Goal: Task Accomplishment & Management: Use online tool/utility

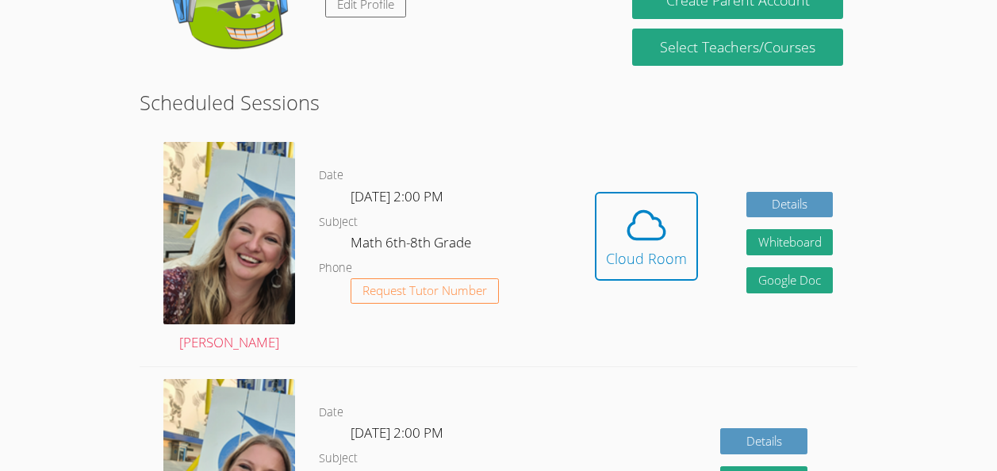
scroll to position [274, 0]
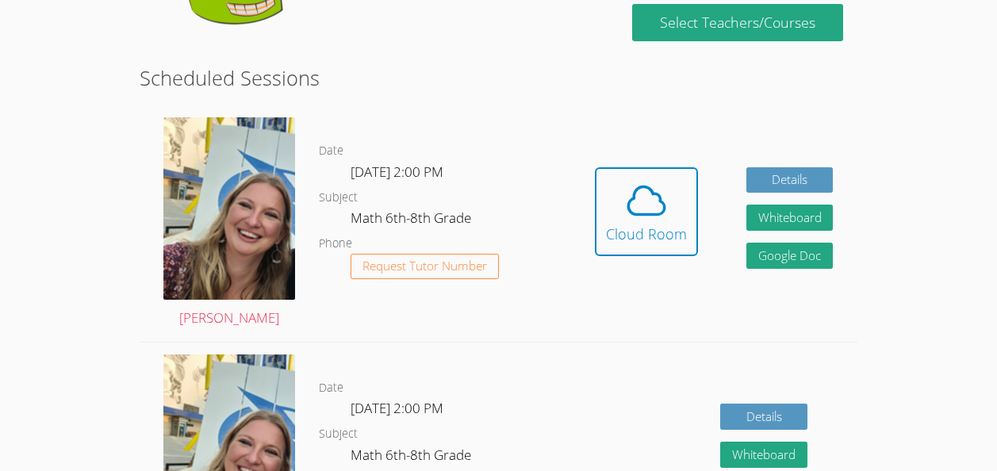
scroll to position [300, 0]
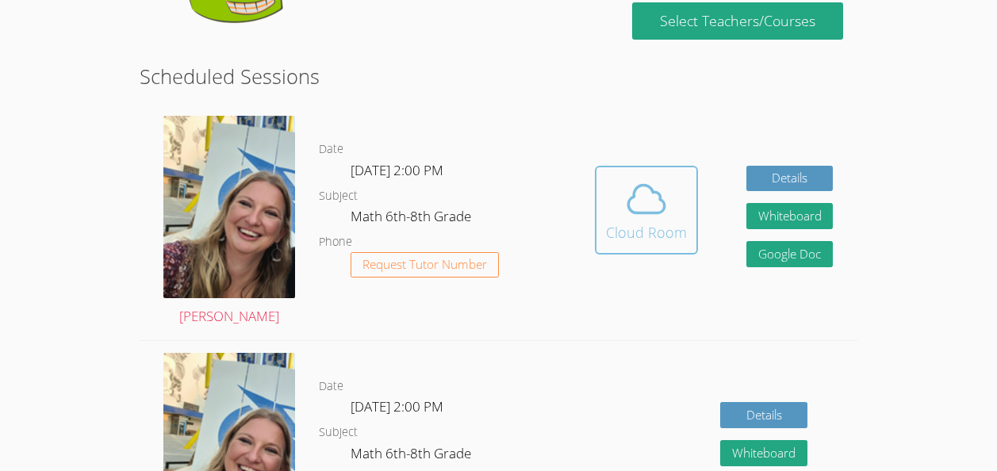
click at [616, 206] on span at bounding box center [646, 199] width 81 height 44
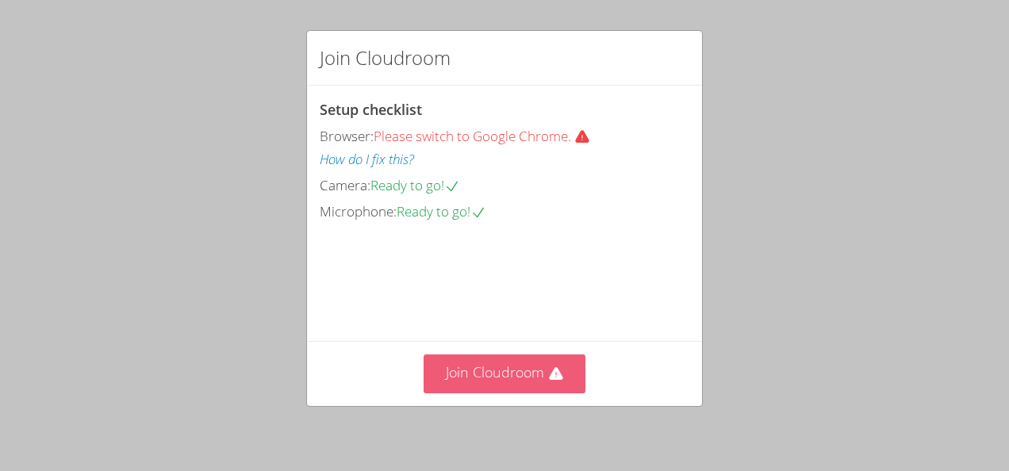
click at [485, 359] on button "Join Cloudroom" at bounding box center [505, 374] width 163 height 39
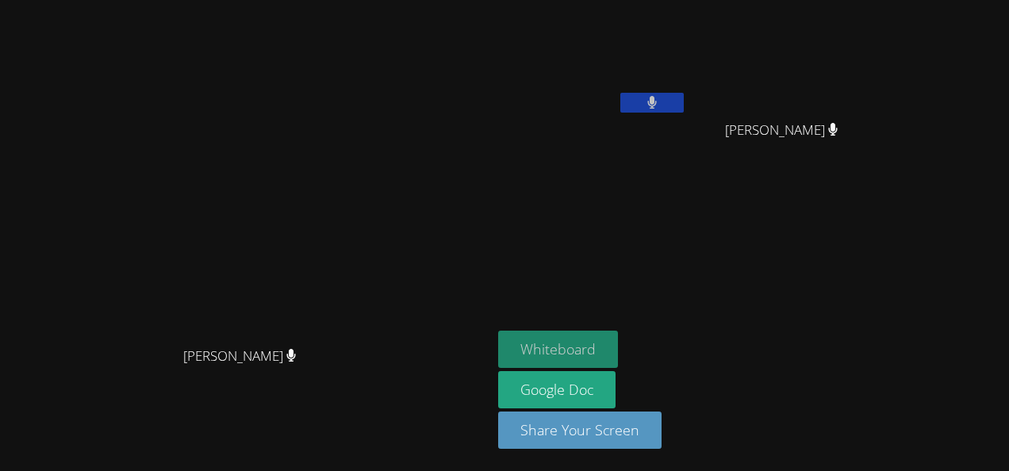
click at [569, 343] on button "Whiteboard" at bounding box center [558, 349] width 120 height 37
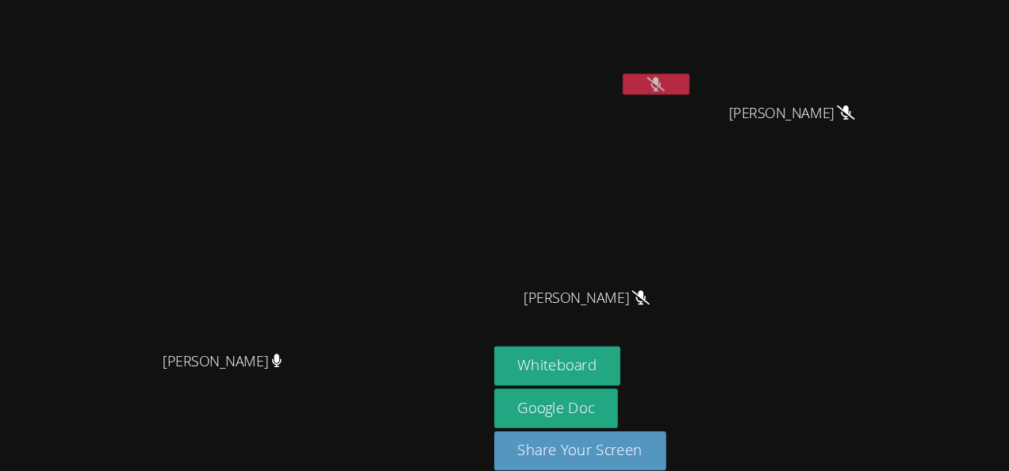
click at [638, 111] on button at bounding box center [651, 103] width 63 height 20
click at [657, 101] on button at bounding box center [651, 103] width 63 height 20
click at [657, 101] on icon at bounding box center [651, 102] width 17 height 13
click at [657, 101] on button at bounding box center [651, 103] width 63 height 20
click at [670, 102] on button at bounding box center [651, 103] width 63 height 20
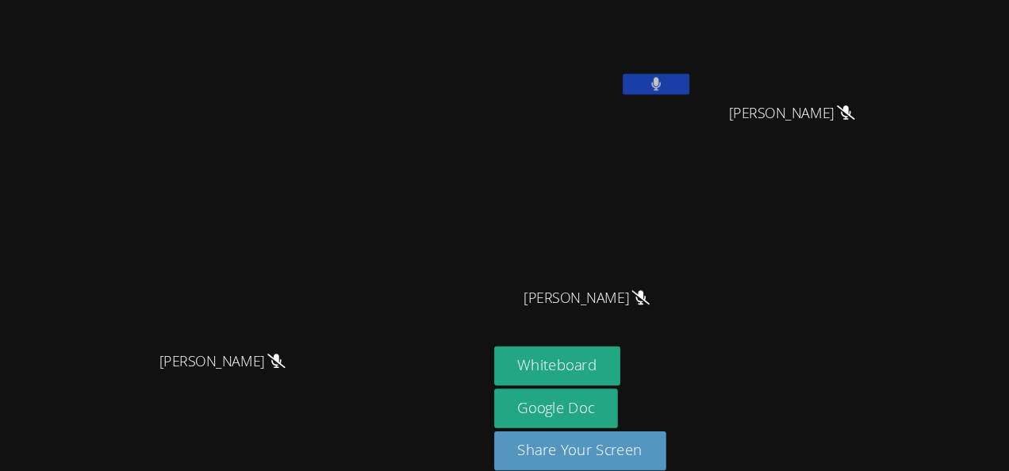
click at [640, 100] on button at bounding box center [651, 103] width 63 height 20
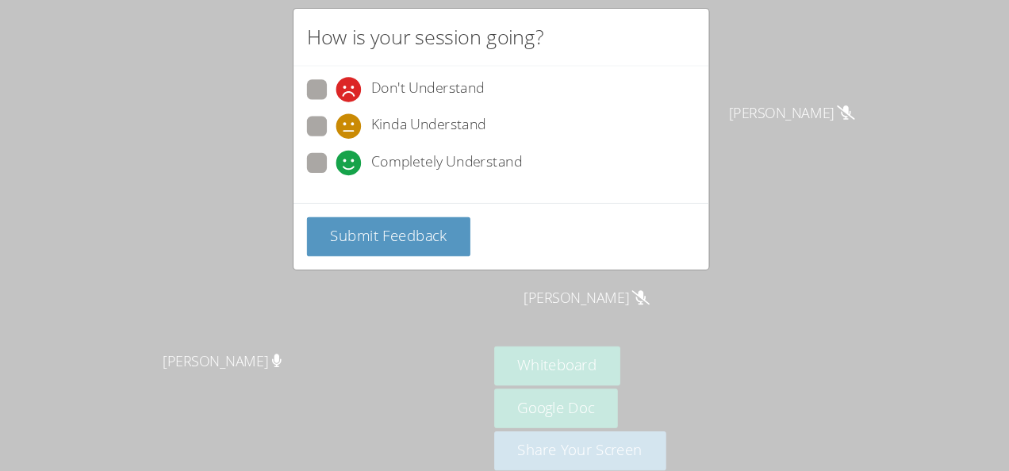
click at [347, 190] on span at bounding box center [347, 190] width 0 height 0
click at [347, 176] on input "Completely Understand" at bounding box center [353, 174] width 13 height 13
radio input "true"
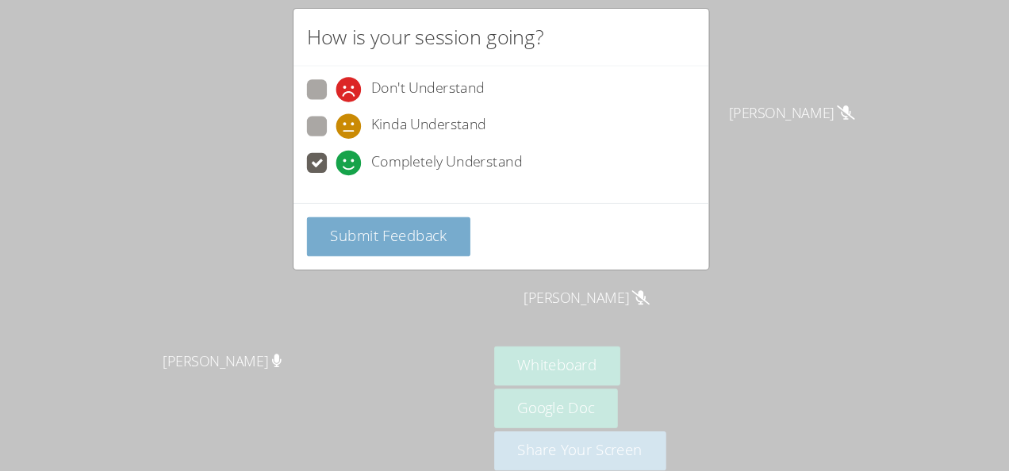
click at [371, 233] on button "Submit Feedback" at bounding box center [397, 247] width 155 height 37
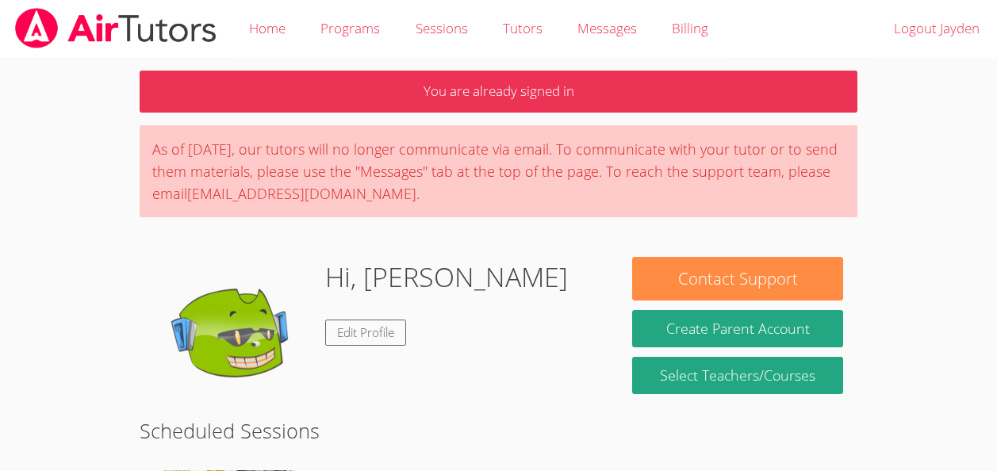
scroll to position [139, 0]
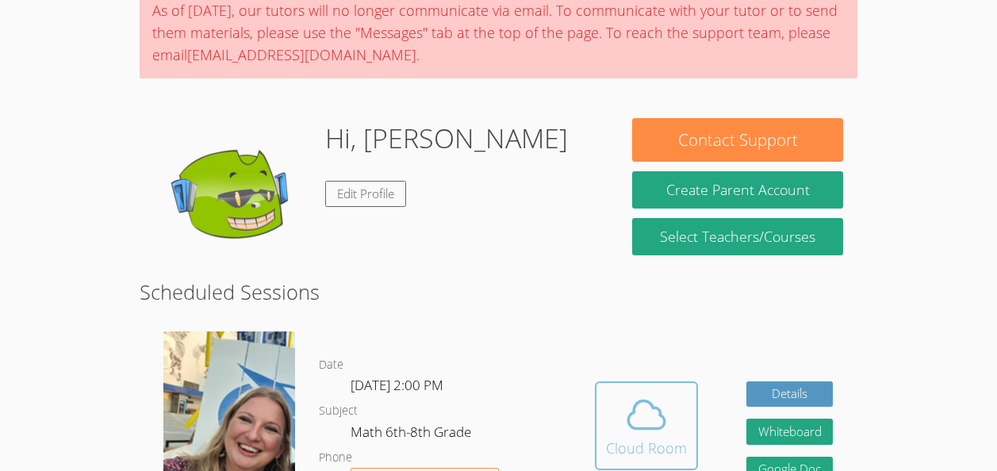
click at [679, 435] on span at bounding box center [646, 415] width 81 height 44
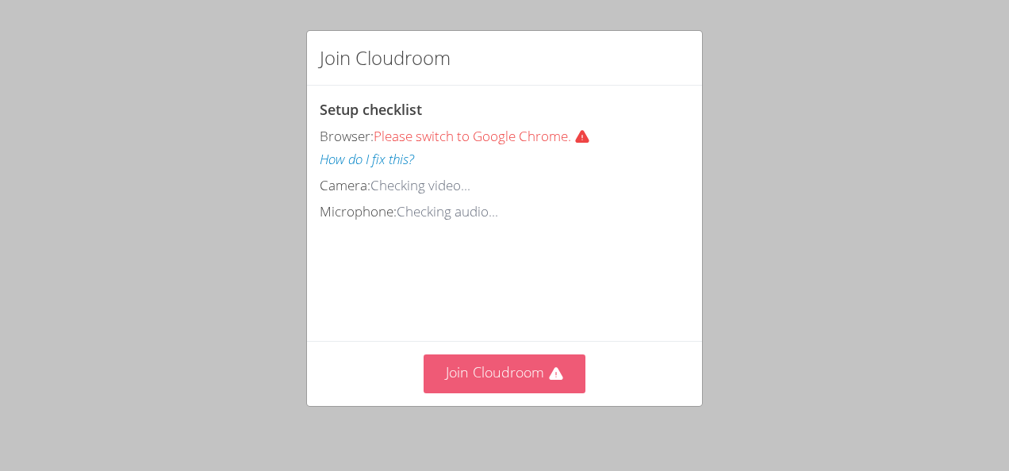
click at [439, 378] on button "Join Cloudroom" at bounding box center [505, 374] width 163 height 39
